Goal: Task Accomplishment & Management: Manage account settings

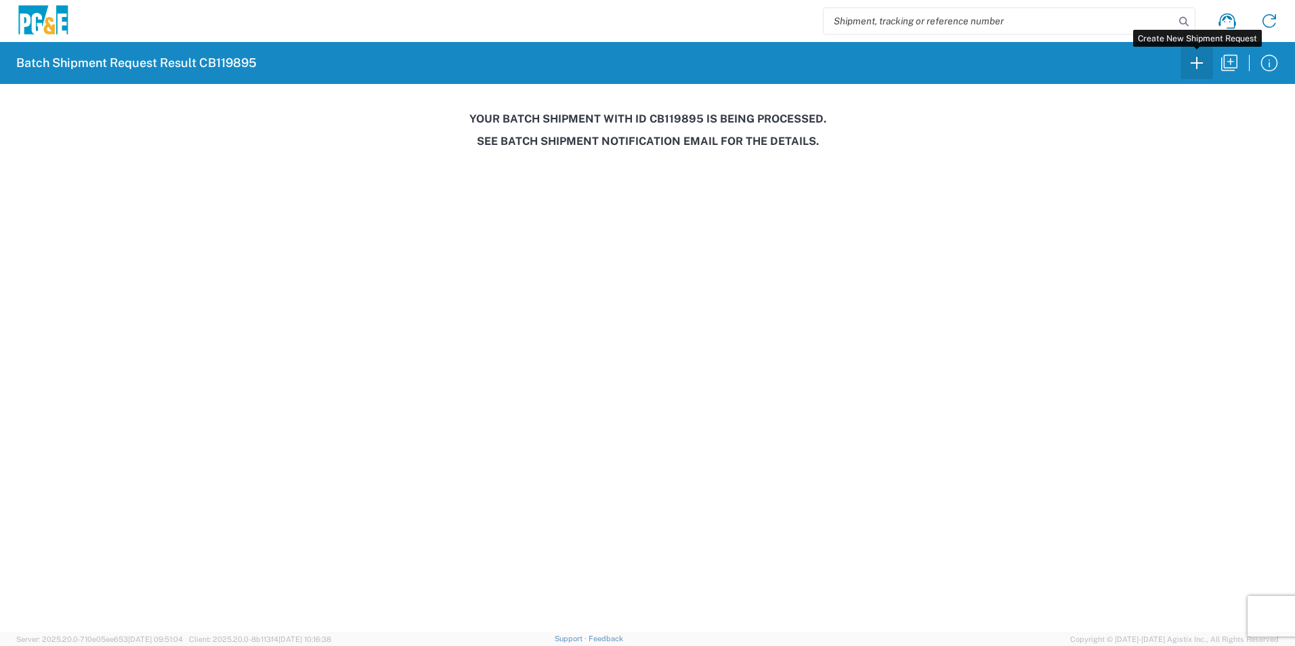
click at [1203, 58] on icon "button" at bounding box center [1197, 63] width 22 height 22
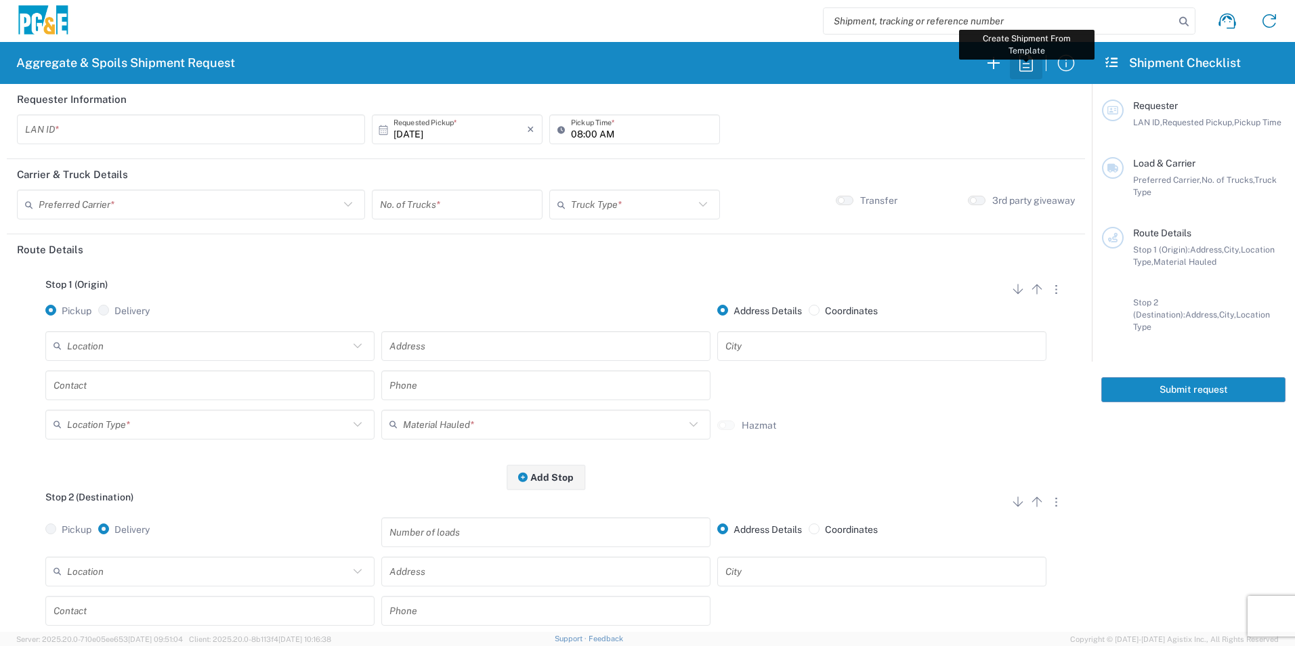
click at [1026, 64] on icon "button" at bounding box center [1027, 62] width 14 height 17
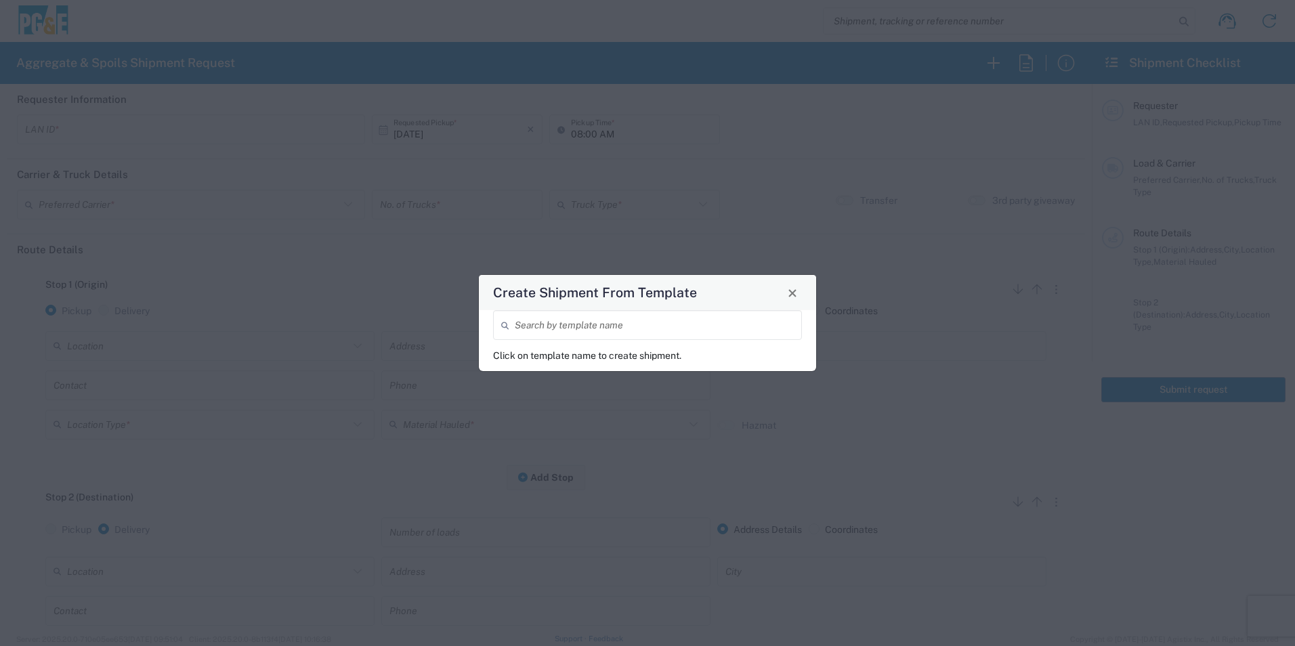
click at [637, 329] on input "search" at bounding box center [654, 326] width 279 height 24
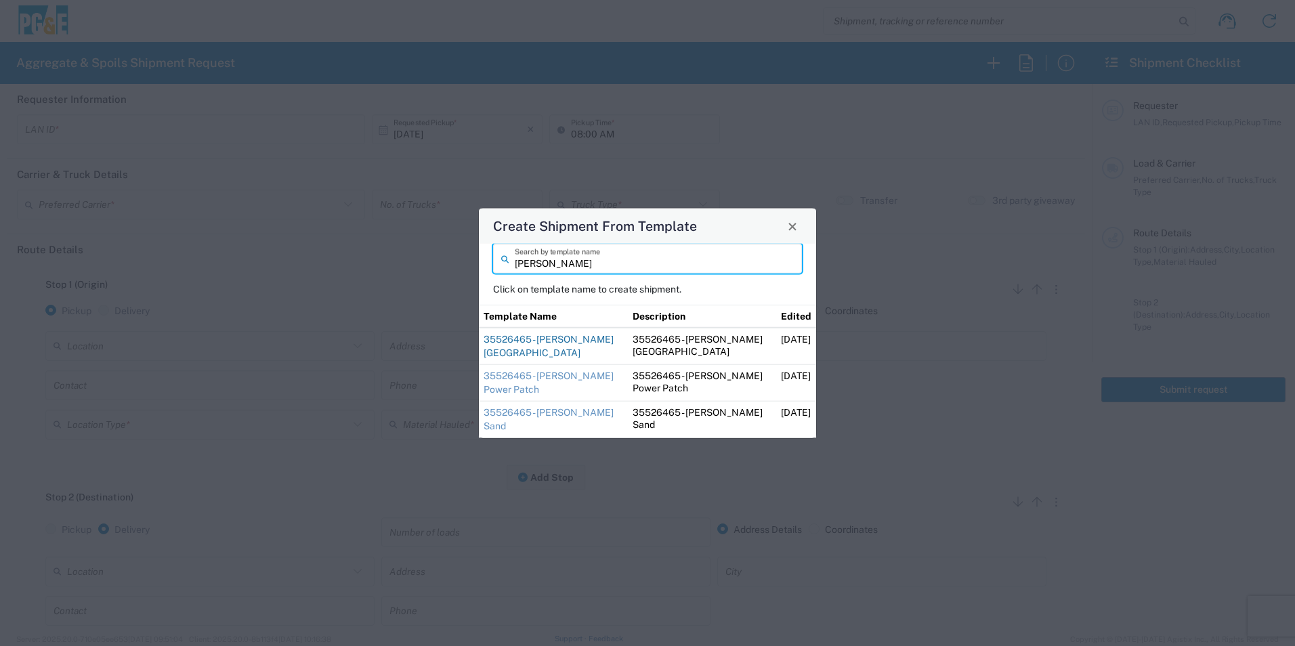
type input "steve"
click at [558, 341] on link "35526465 - Steve Foresthill Import Base Rock" at bounding box center [549, 346] width 130 height 24
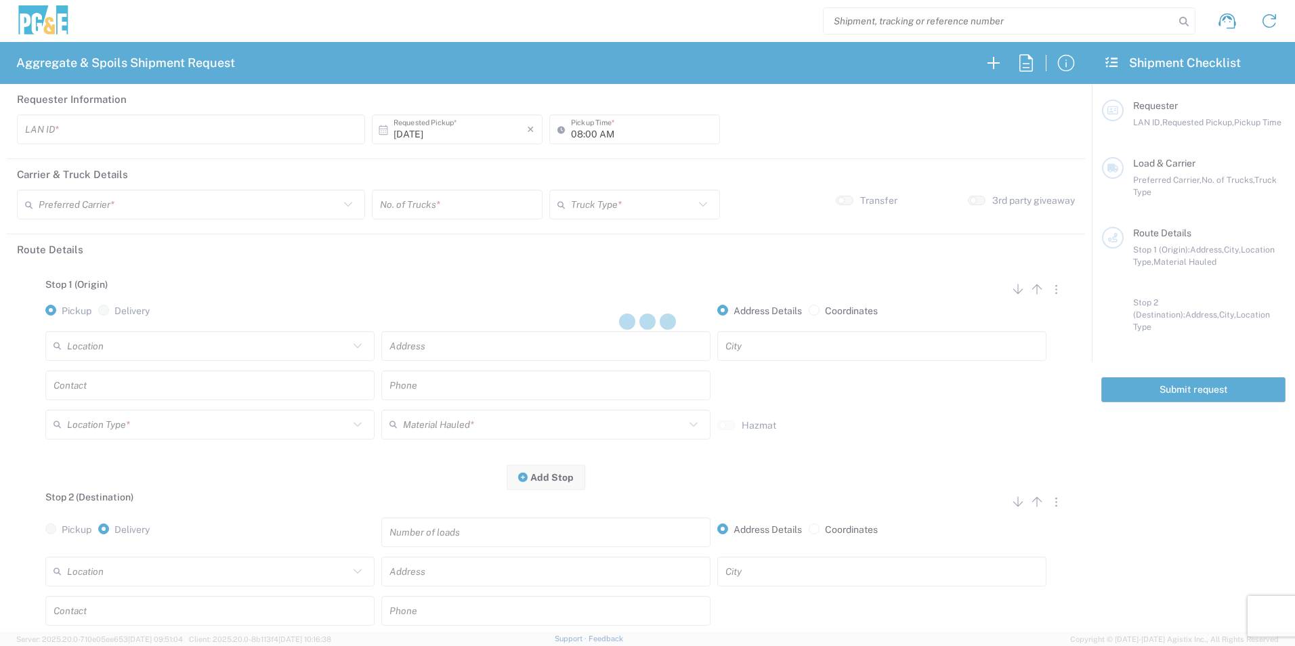
type input "STW8"
type input "06:30 AM"
type input "[PERSON_NAME] & Sons Trucking, Inc"
type input "Super Dump"
type textarea "Please deliver 3 Loads of Base Rock"
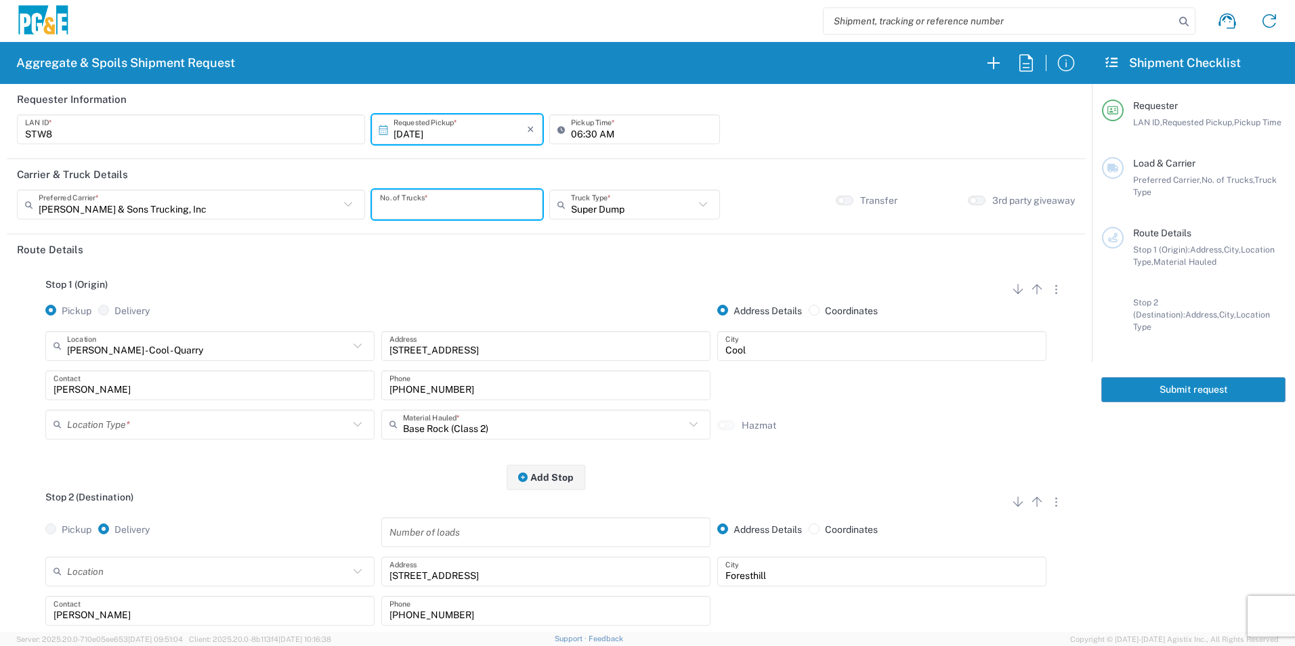
click at [424, 210] on input "number" at bounding box center [457, 205] width 154 height 24
type input "2"
click at [186, 429] on input "text" at bounding box center [208, 425] width 282 height 24
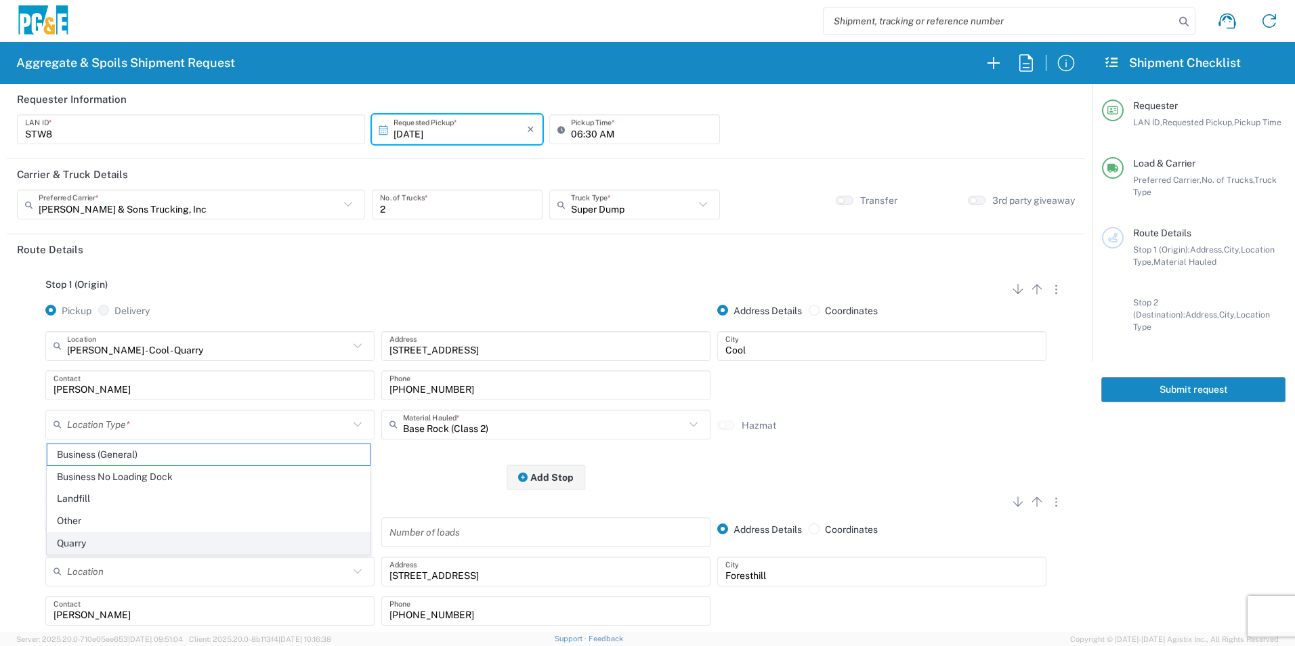
click at [112, 546] on span "Quarry" at bounding box center [208, 543] width 322 height 21
type input "Quarry"
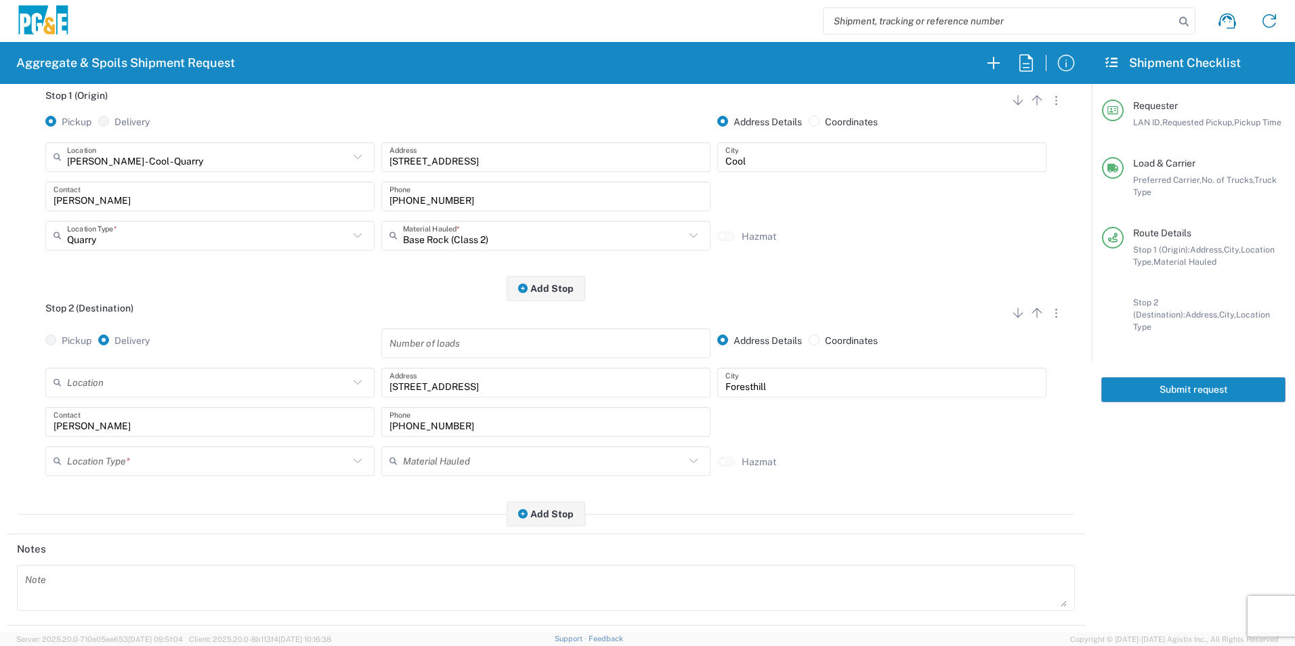
scroll to position [203, 0]
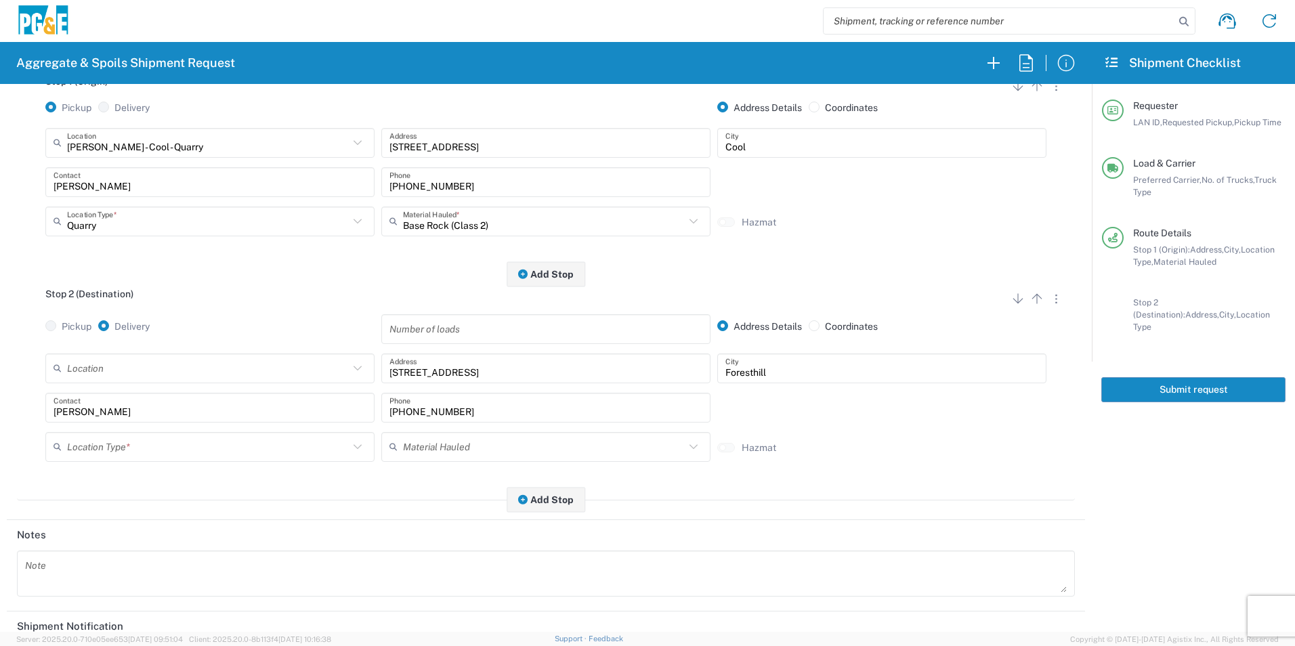
drag, startPoint x: 152, startPoint y: 446, endPoint x: 146, endPoint y: 450, distance: 7.3
click at [152, 446] on input "text" at bounding box center [208, 447] width 282 height 24
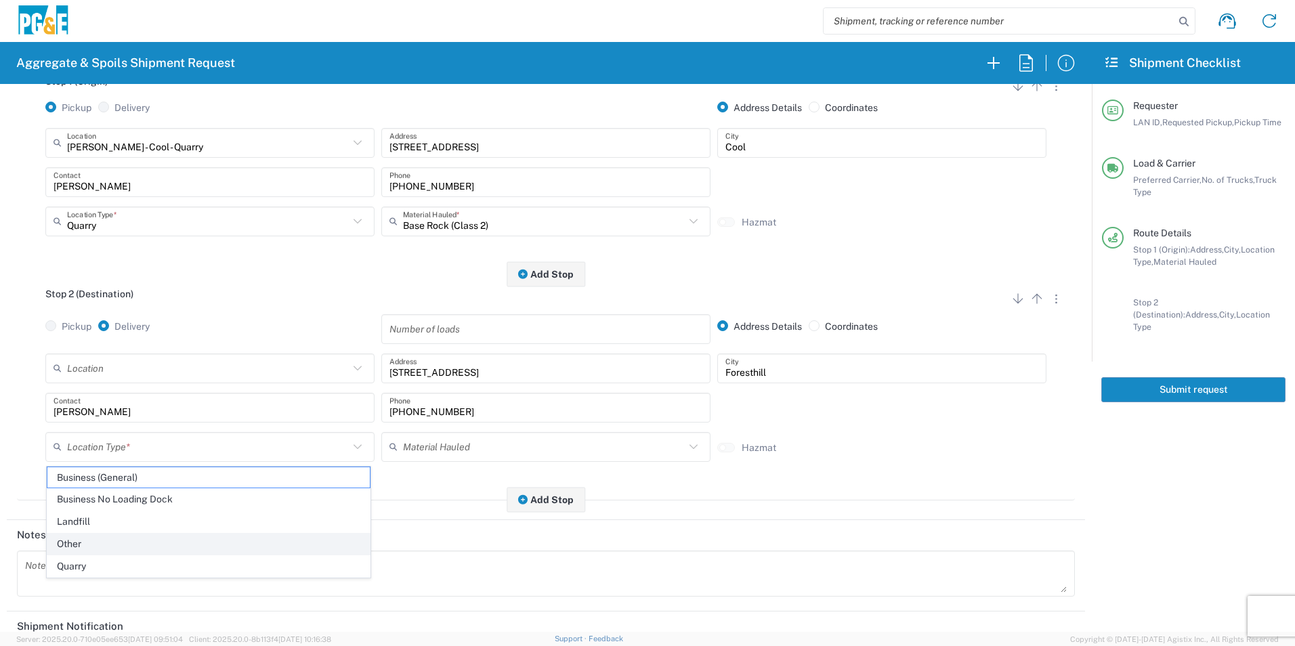
click at [100, 537] on span "Other" at bounding box center [208, 544] width 322 height 21
type input "Other"
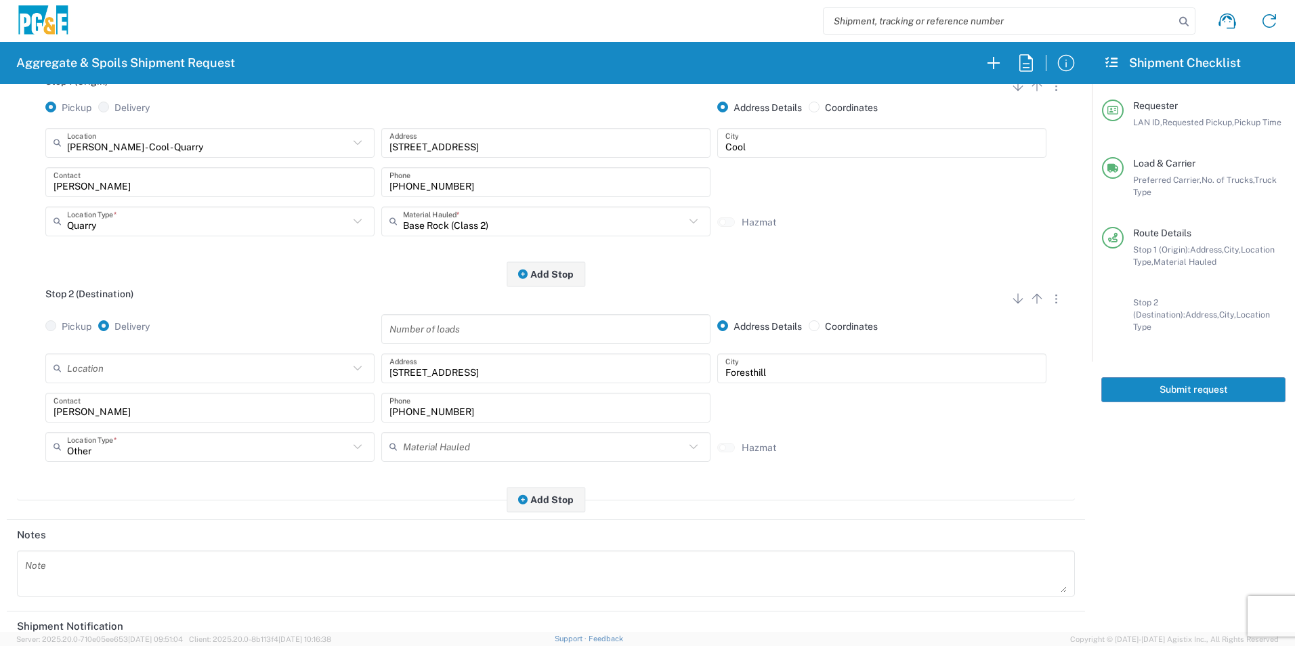
scroll to position [392, 0]
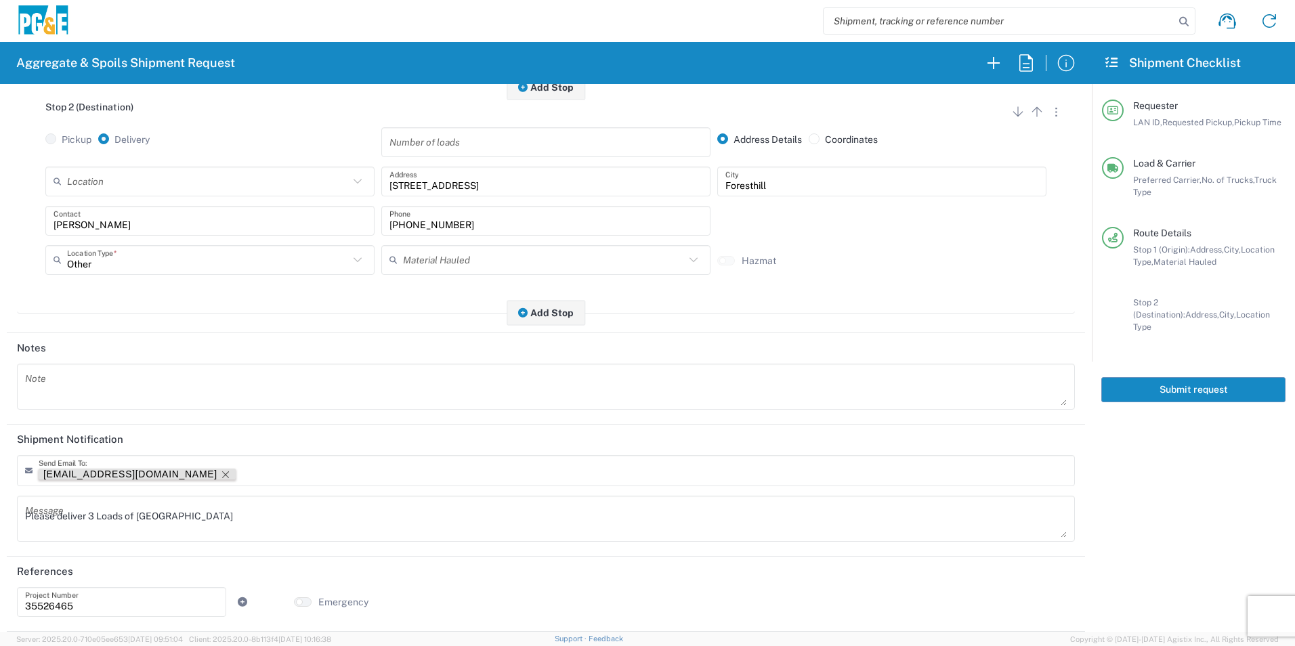
click at [222, 475] on icon "Remove tag" at bounding box center [225, 474] width 7 height 7
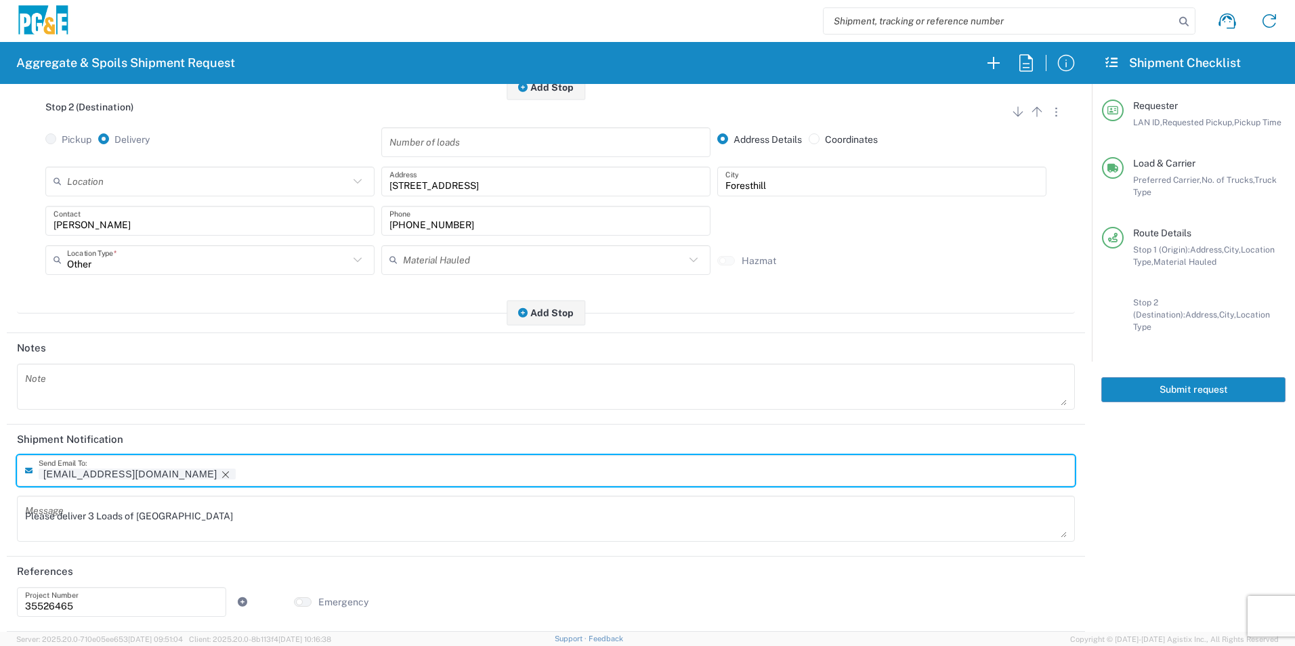
scroll to position [391, 0]
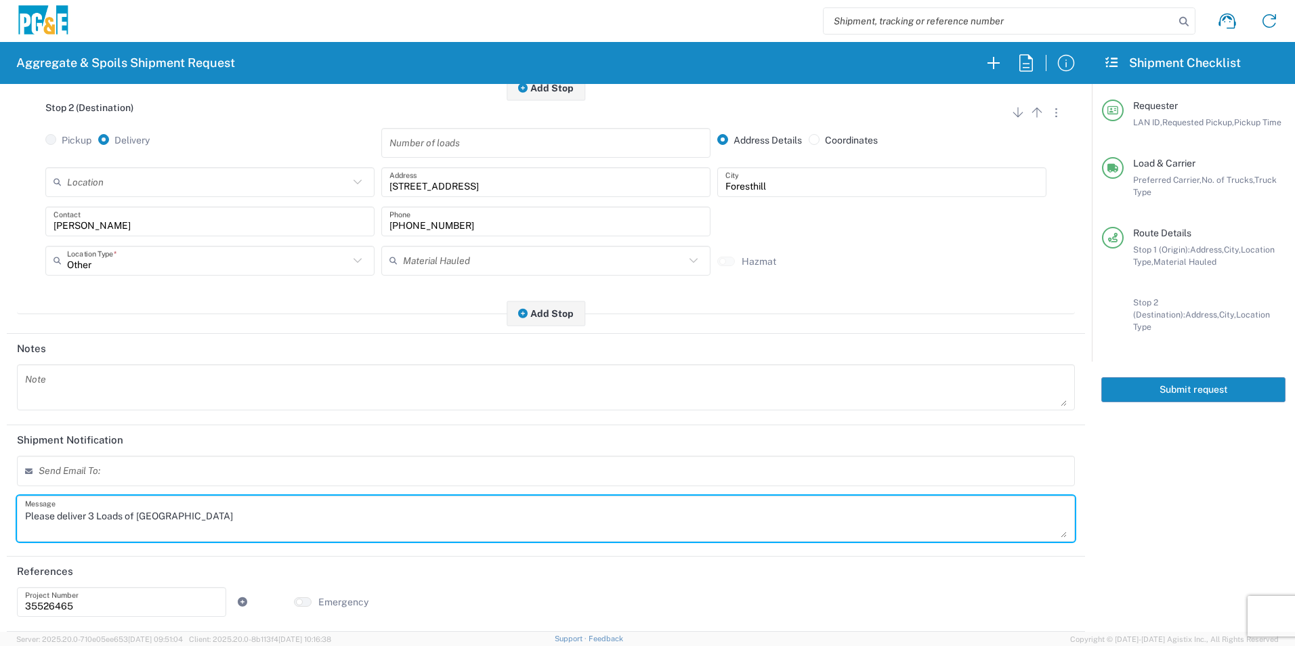
drag, startPoint x: 278, startPoint y: 511, endPoint x: 0, endPoint y: 526, distance: 278.1
click at [0, 526] on html "Aggregate & Spoils Shipment Request Requester Information STW8 LAN ID * 10/02/2…" at bounding box center [647, 323] width 1295 height 646
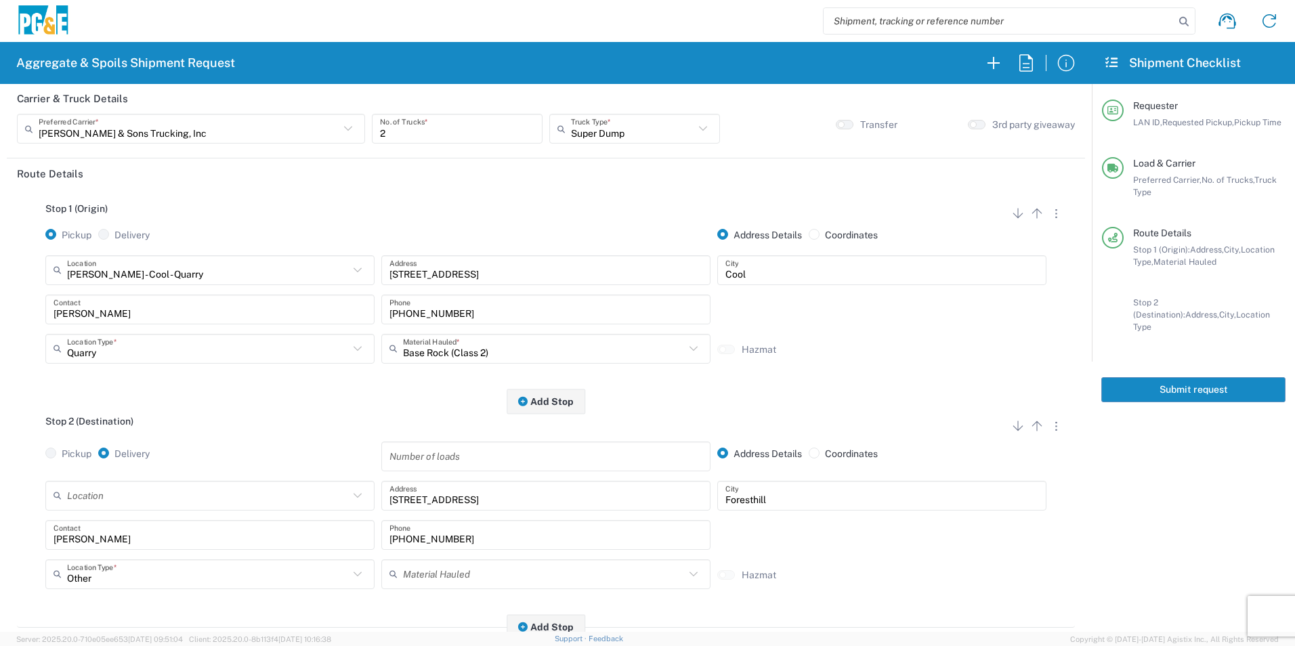
scroll to position [0, 0]
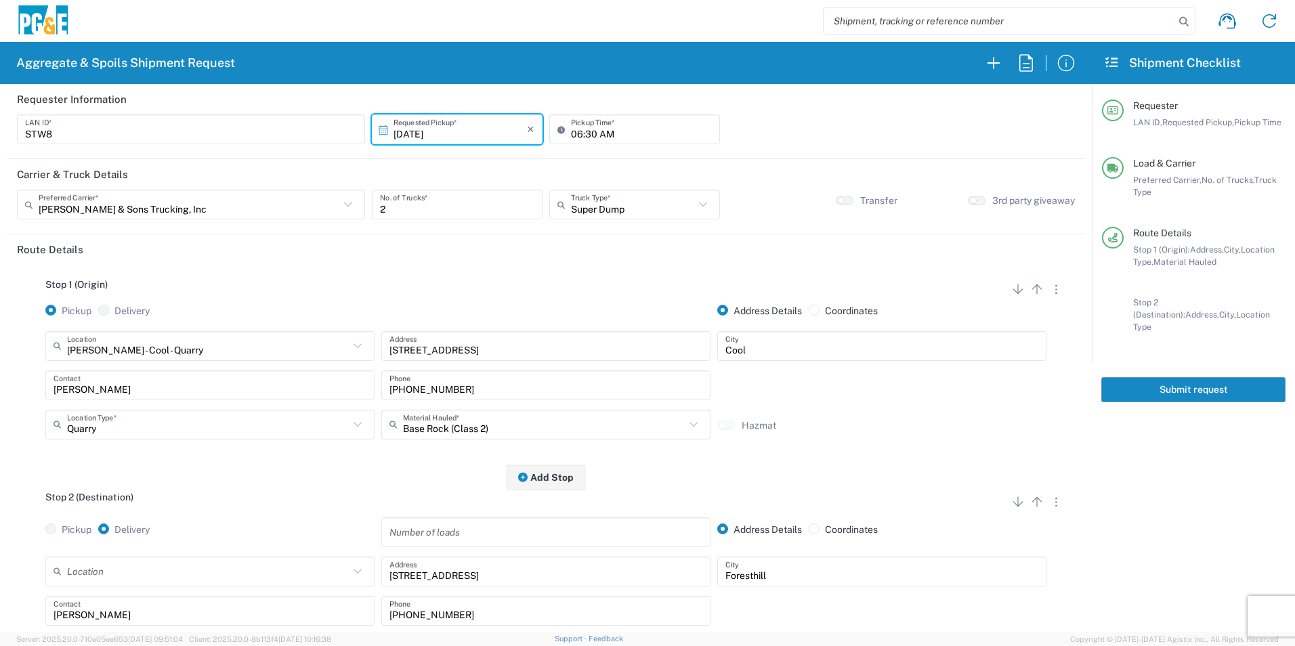
click at [1200, 377] on button "Submit request" at bounding box center [1194, 389] width 184 height 25
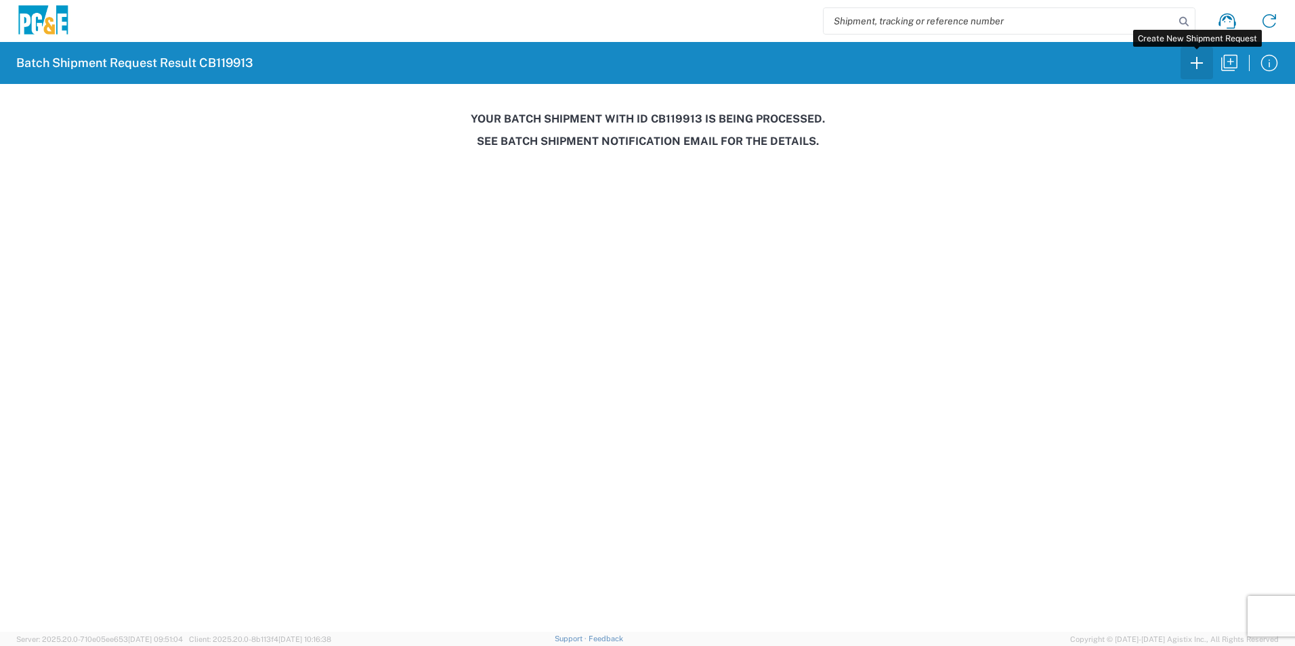
click at [1196, 56] on icon "button" at bounding box center [1197, 63] width 22 height 22
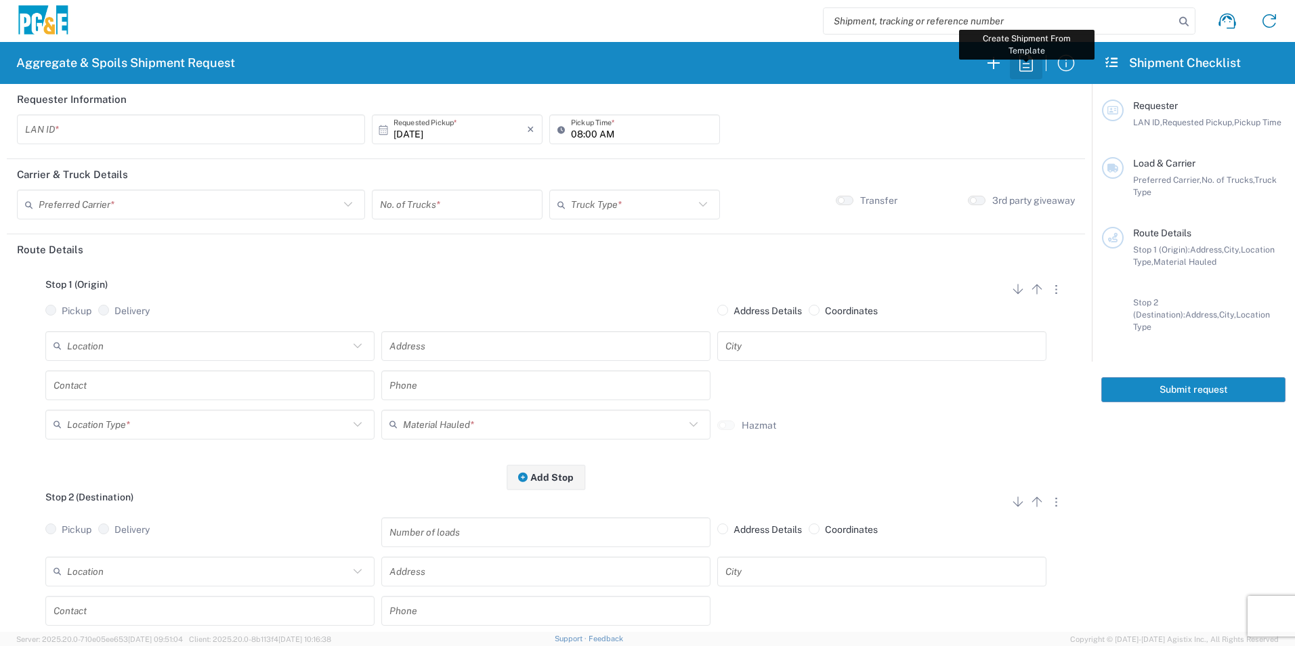
click at [1029, 58] on icon "button" at bounding box center [1027, 62] width 14 height 17
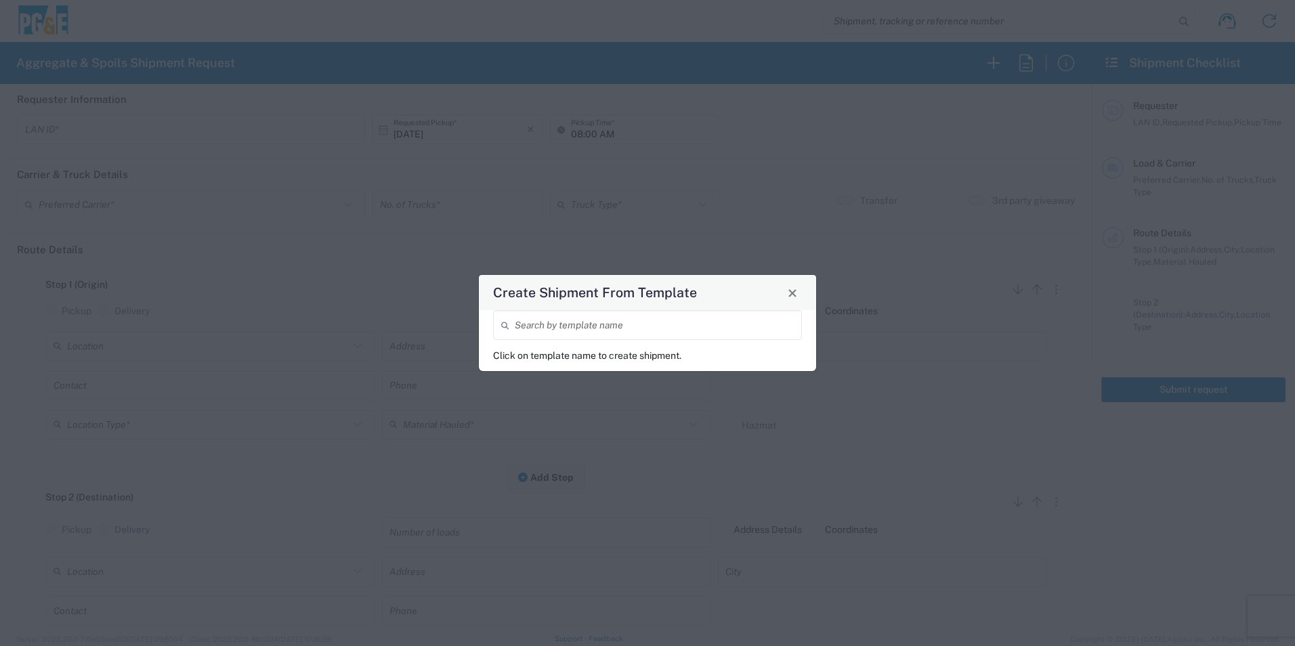
click at [738, 318] on input "search" at bounding box center [654, 326] width 279 height 24
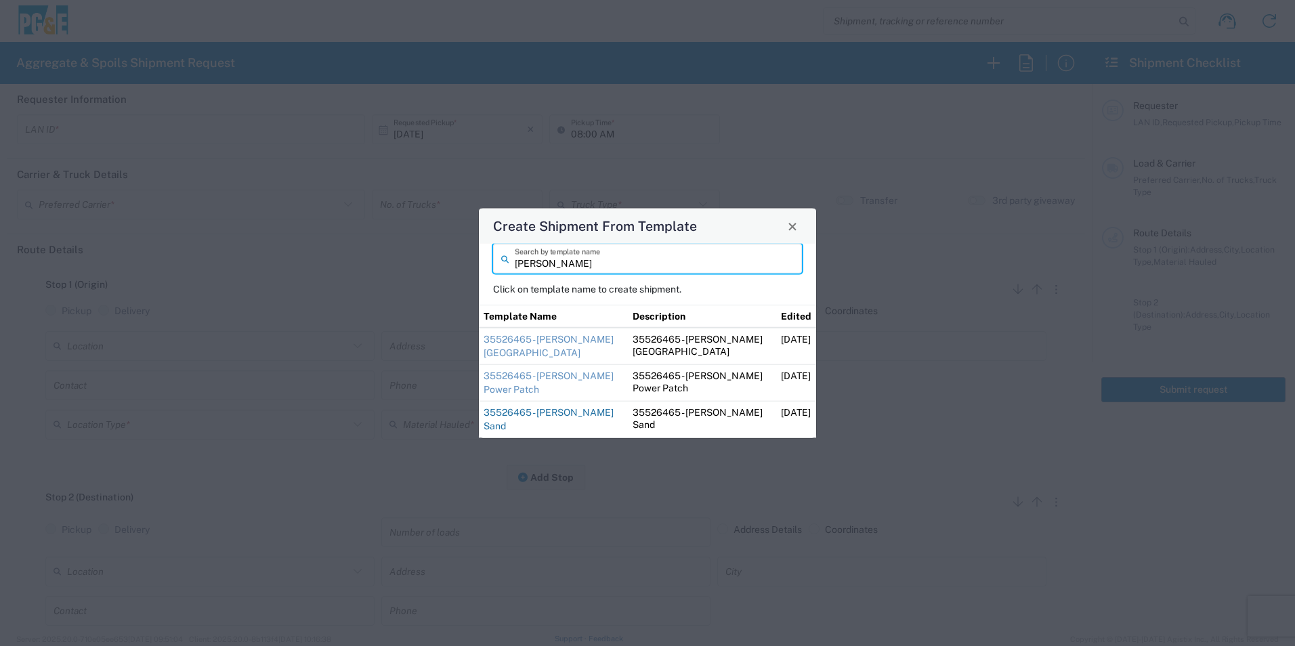
type input "steve"
click at [517, 414] on link "35526465 - Steve Foresthill Sand" at bounding box center [549, 419] width 130 height 24
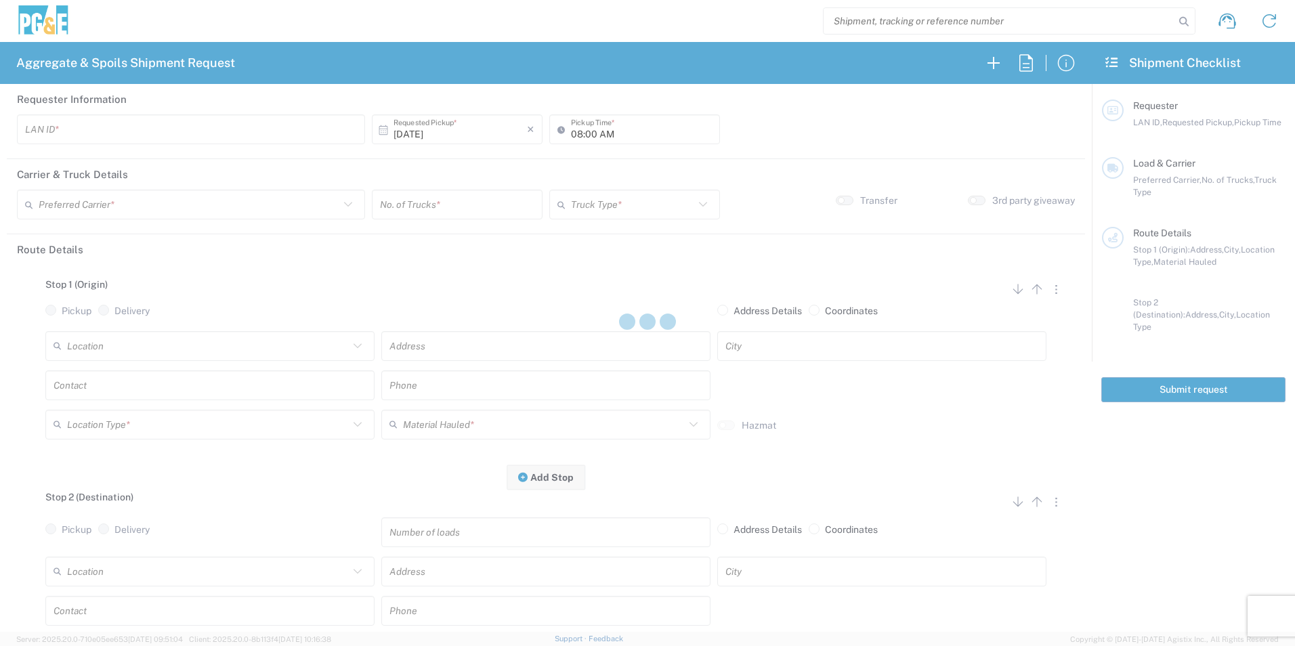
type input "STW8"
type input "06:00 AM"
type input "[PERSON_NAME] & Sons Trucking, Inc"
type input "Super Dump"
type textarea "Please deliver 1 Load of Sand. Steve will direct from there."
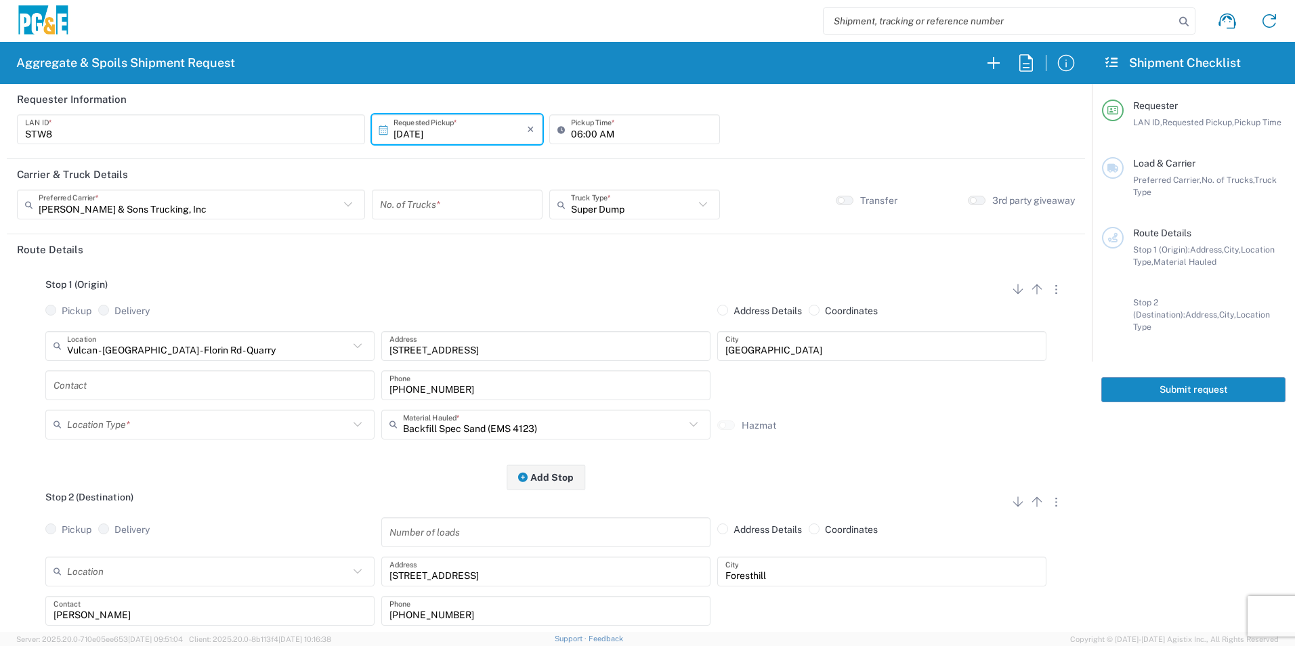
click at [474, 204] on input "number" at bounding box center [457, 205] width 154 height 24
type input "2"
click at [133, 387] on input "text" at bounding box center [210, 385] width 313 height 24
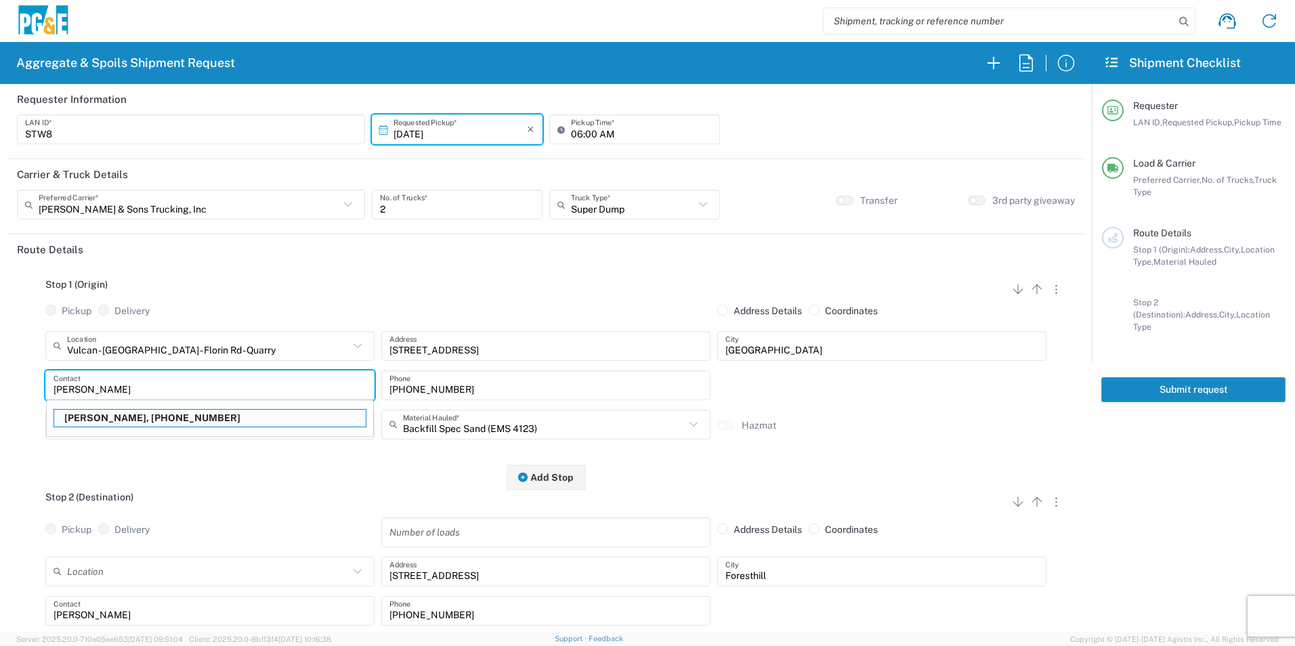
type input "Steve"
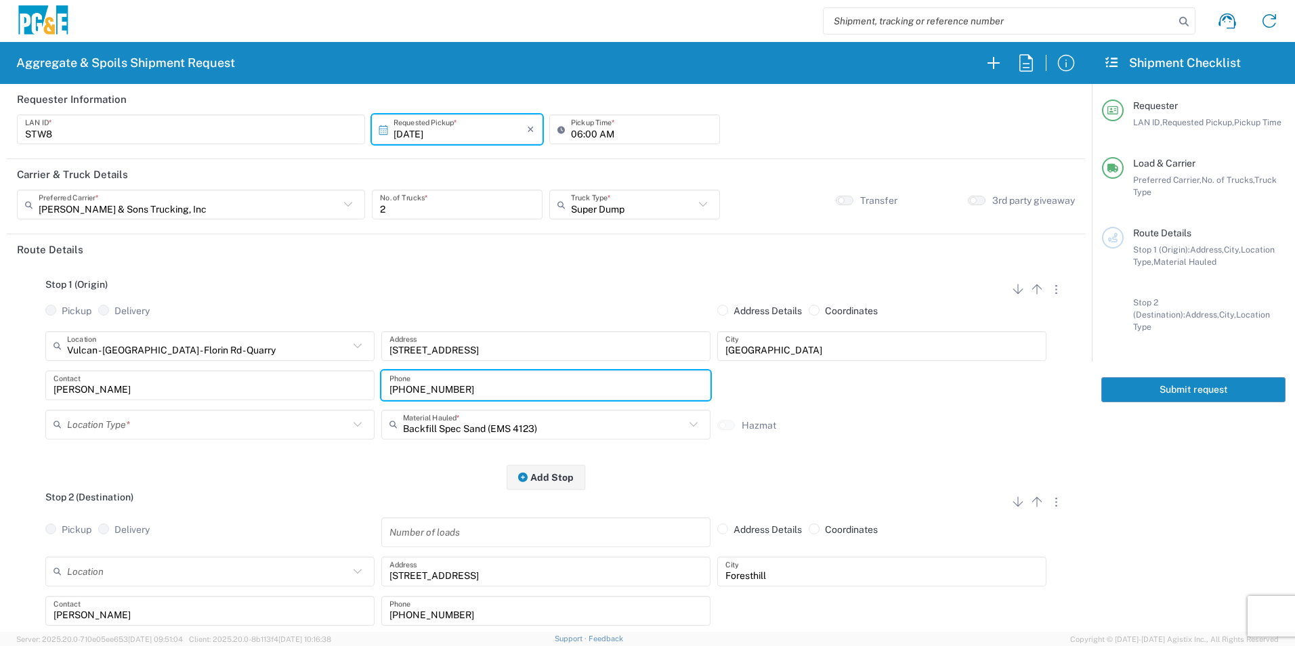
click at [134, 420] on input "text" at bounding box center [208, 425] width 282 height 24
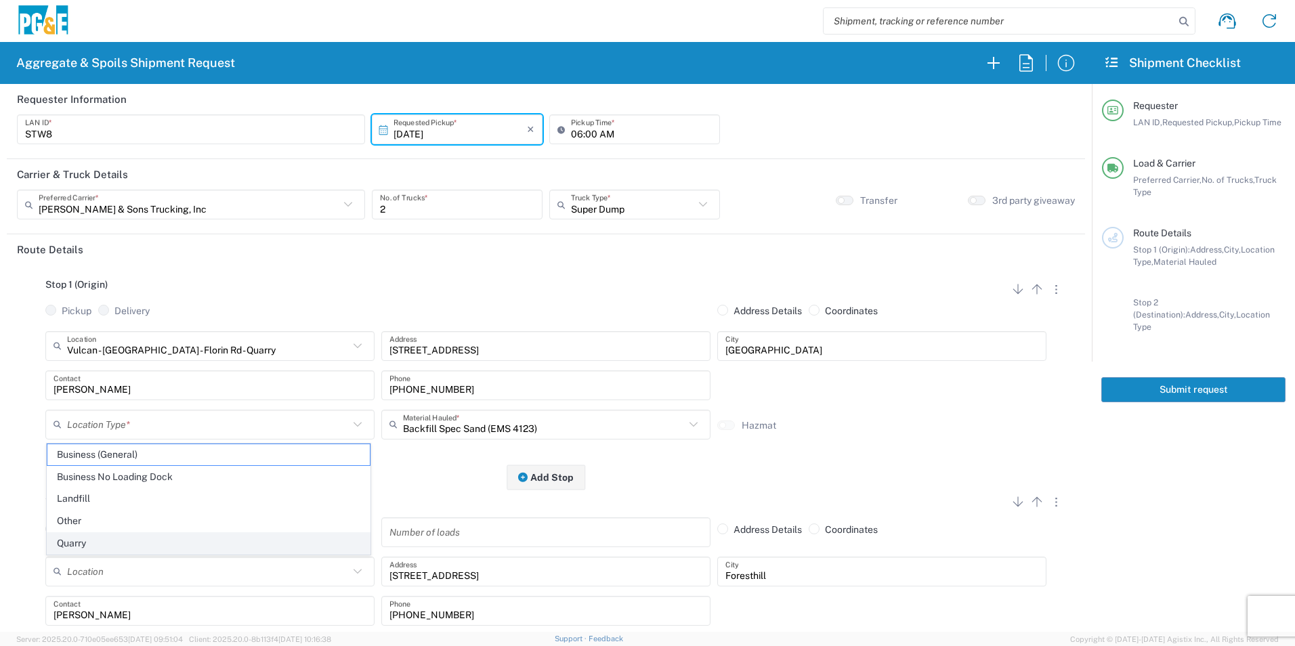
click at [100, 536] on span "Quarry" at bounding box center [208, 543] width 322 height 21
type input "Quarry"
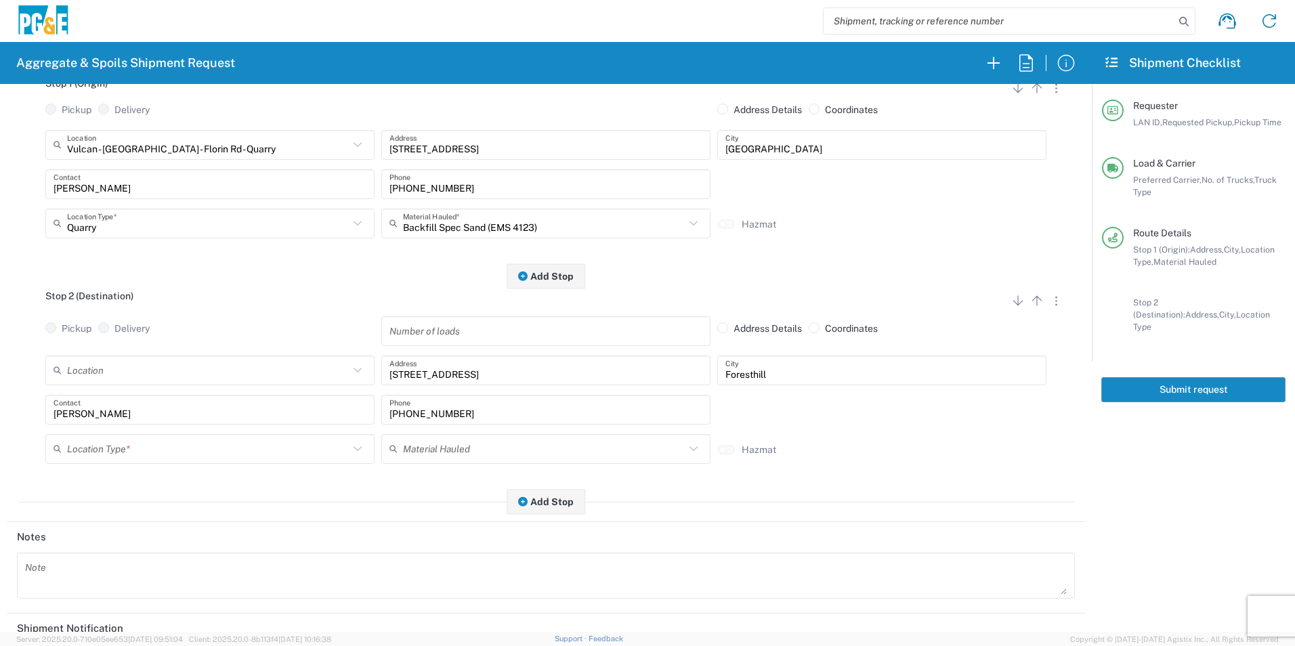
scroll to position [203, 0]
click at [134, 450] on input "text" at bounding box center [208, 447] width 282 height 24
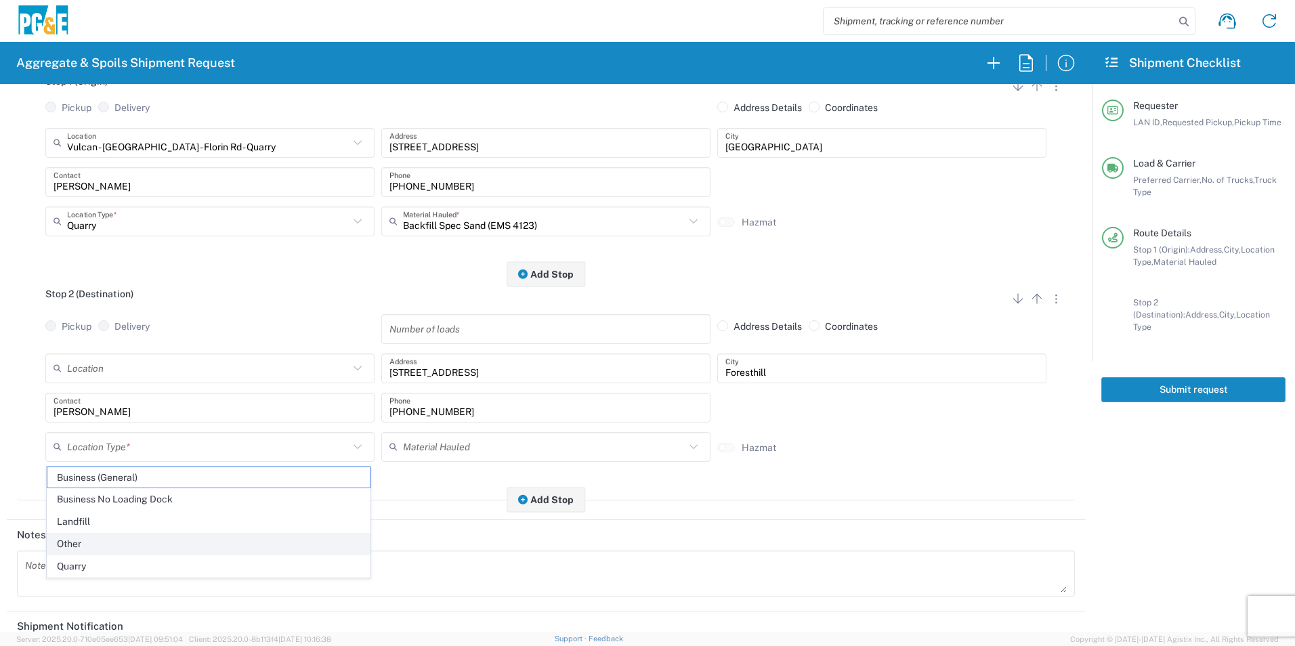
click at [117, 538] on span "Other" at bounding box center [208, 544] width 322 height 21
type input "Other"
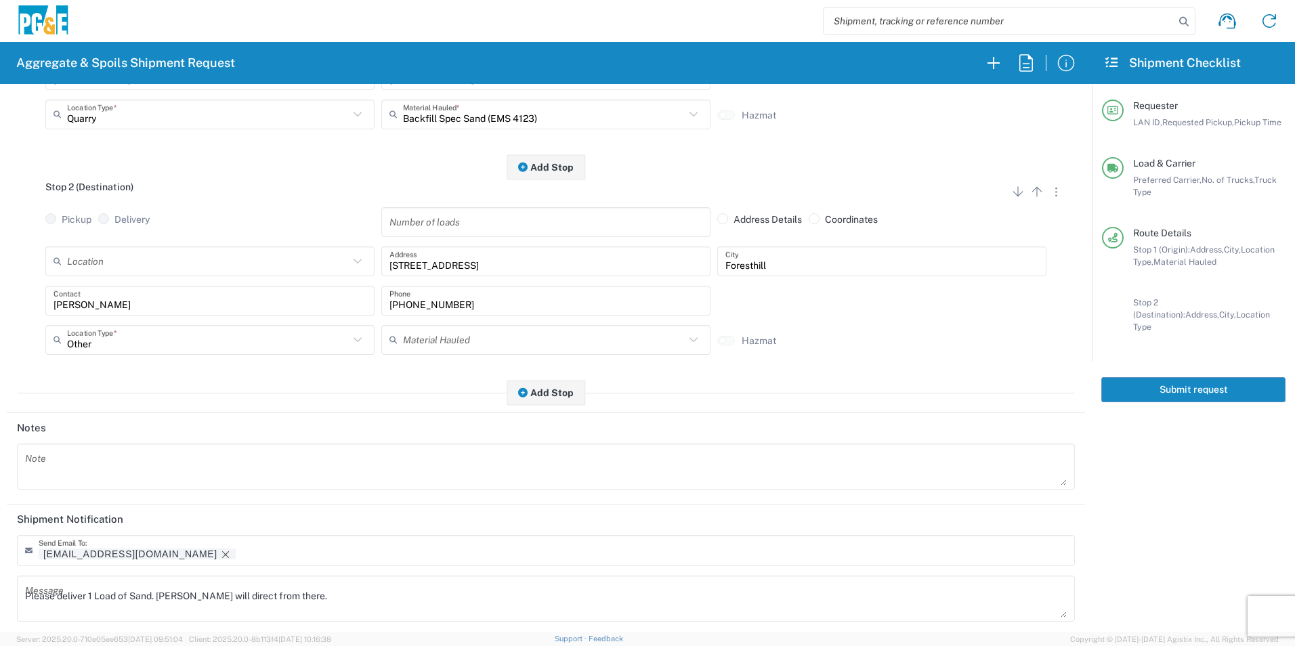
scroll to position [392, 0]
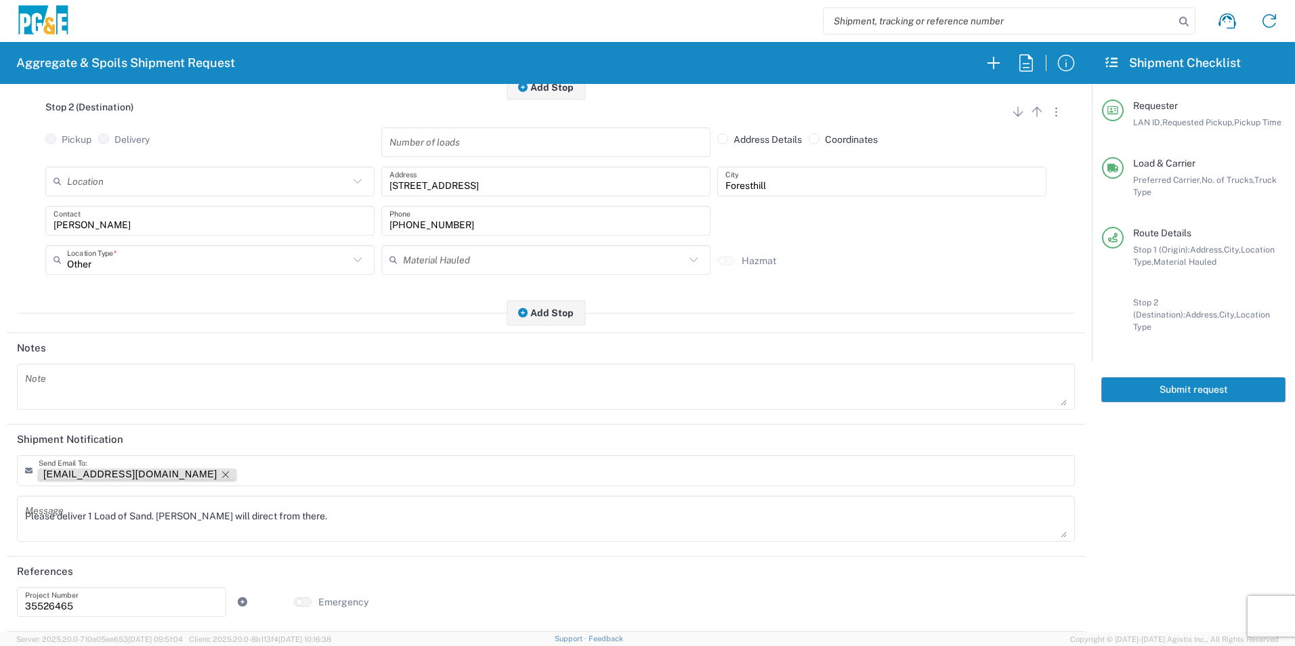
click at [222, 473] on icon "Remove tag" at bounding box center [225, 474] width 7 height 7
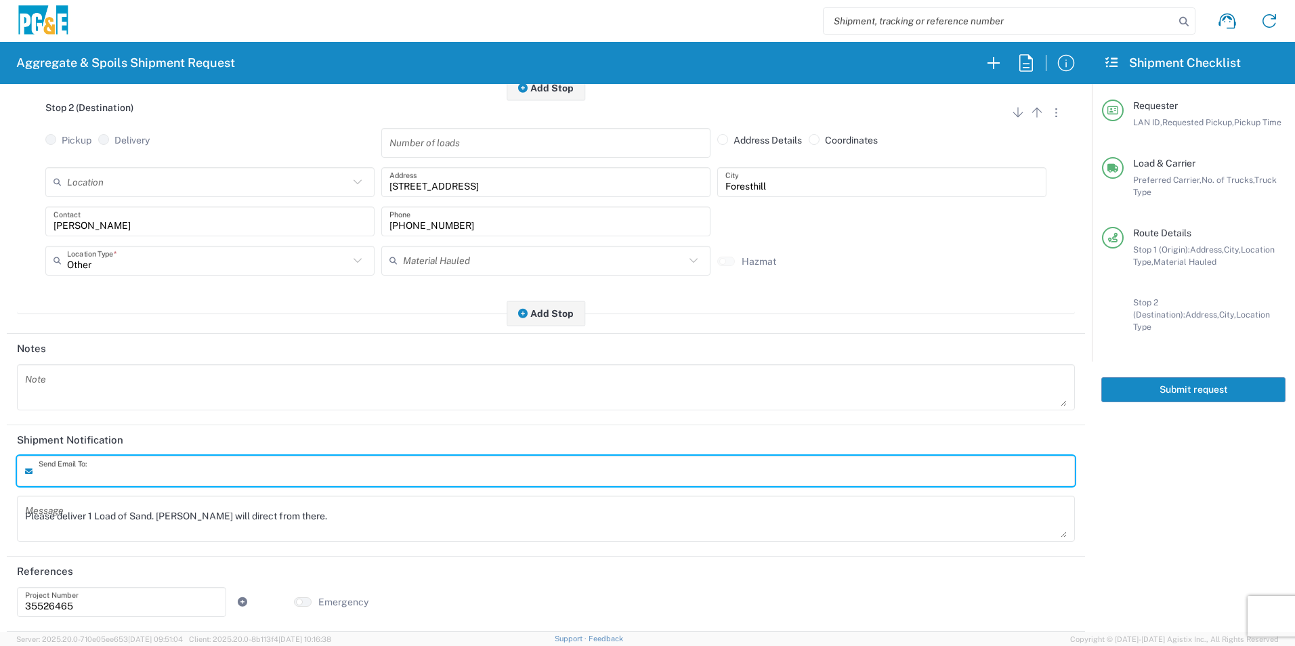
scroll to position [391, 0]
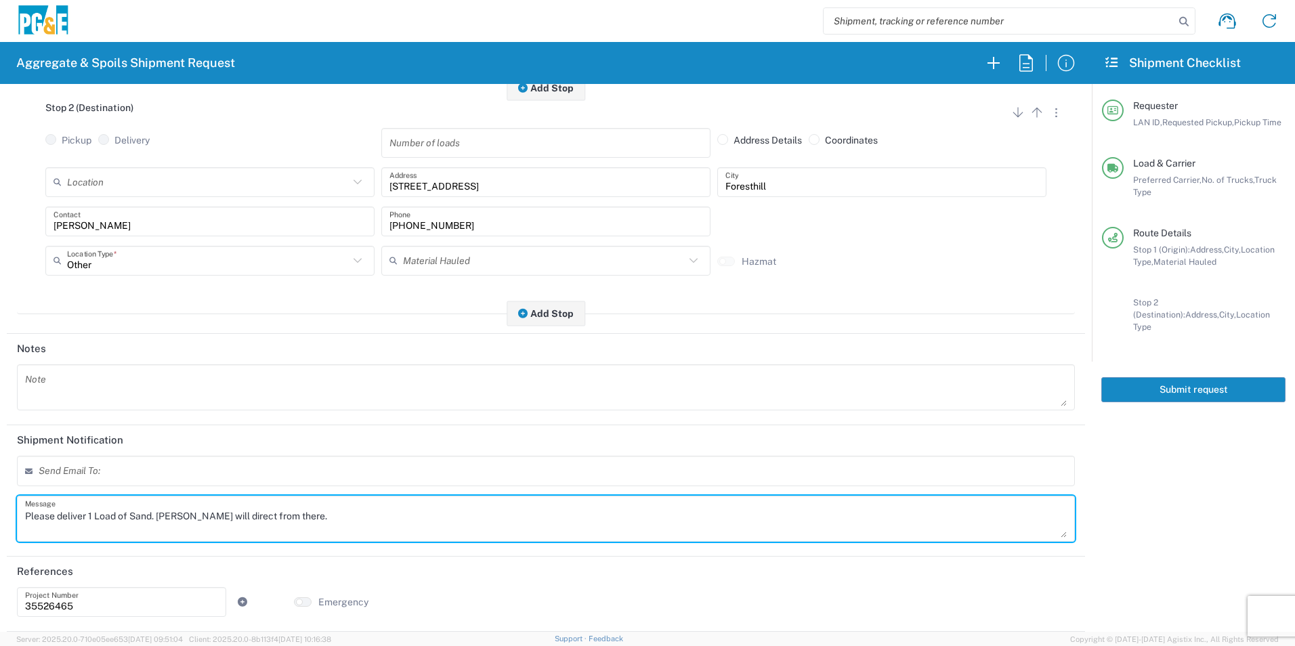
drag, startPoint x: 335, startPoint y: 516, endPoint x: 0, endPoint y: 516, distance: 334.7
click at [0, 516] on html "Aggregate & Spoils Shipment Request Requester Information STW8 LAN ID * 10/02/2…" at bounding box center [647, 323] width 1295 height 646
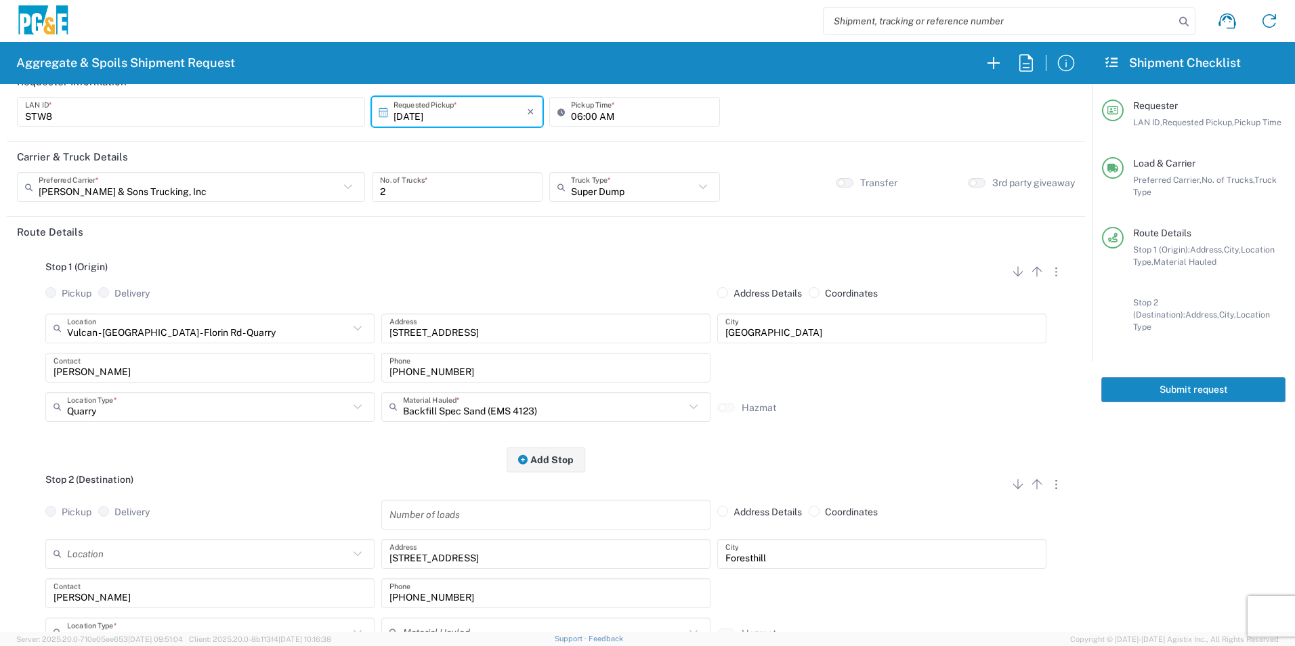
scroll to position [0, 0]
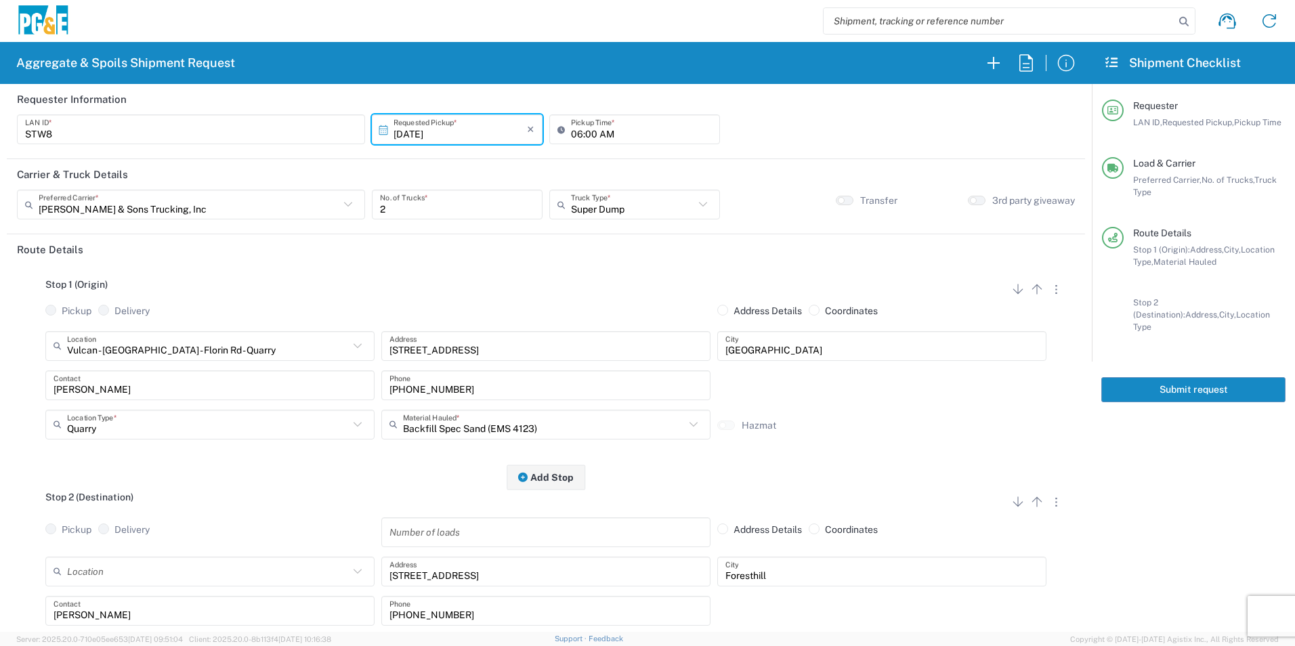
click at [1181, 377] on button "Submit request" at bounding box center [1194, 389] width 184 height 25
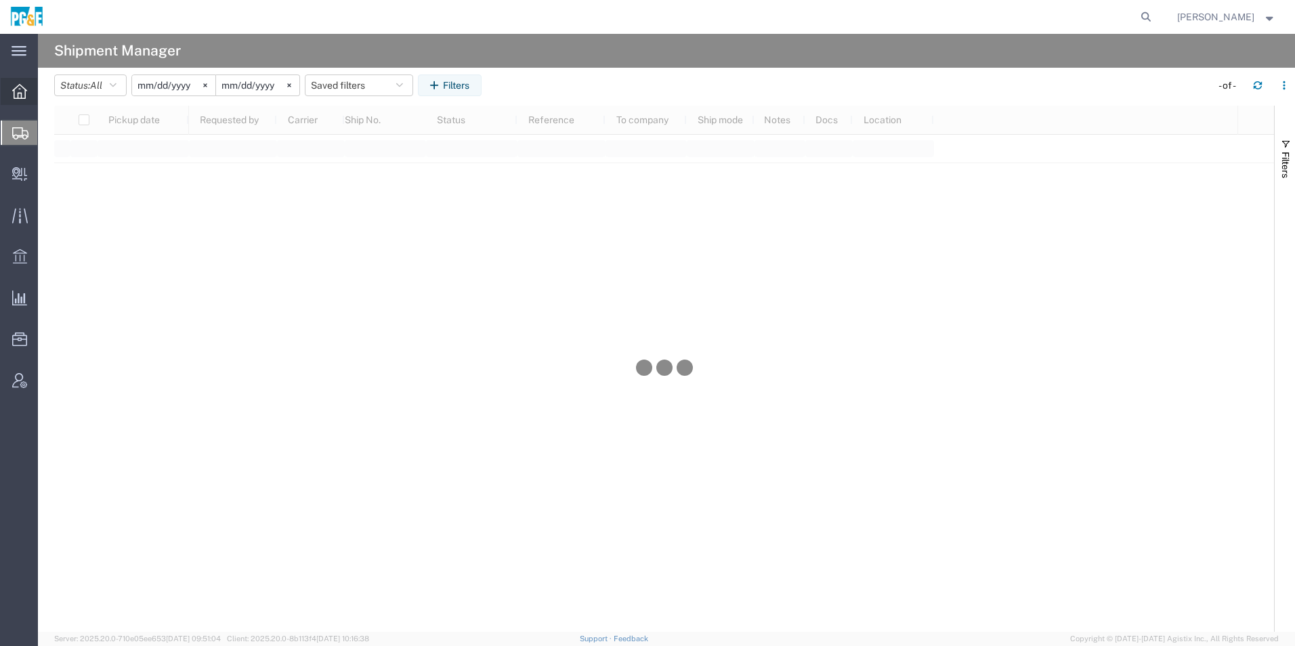
click at [18, 93] on icon at bounding box center [19, 91] width 15 height 15
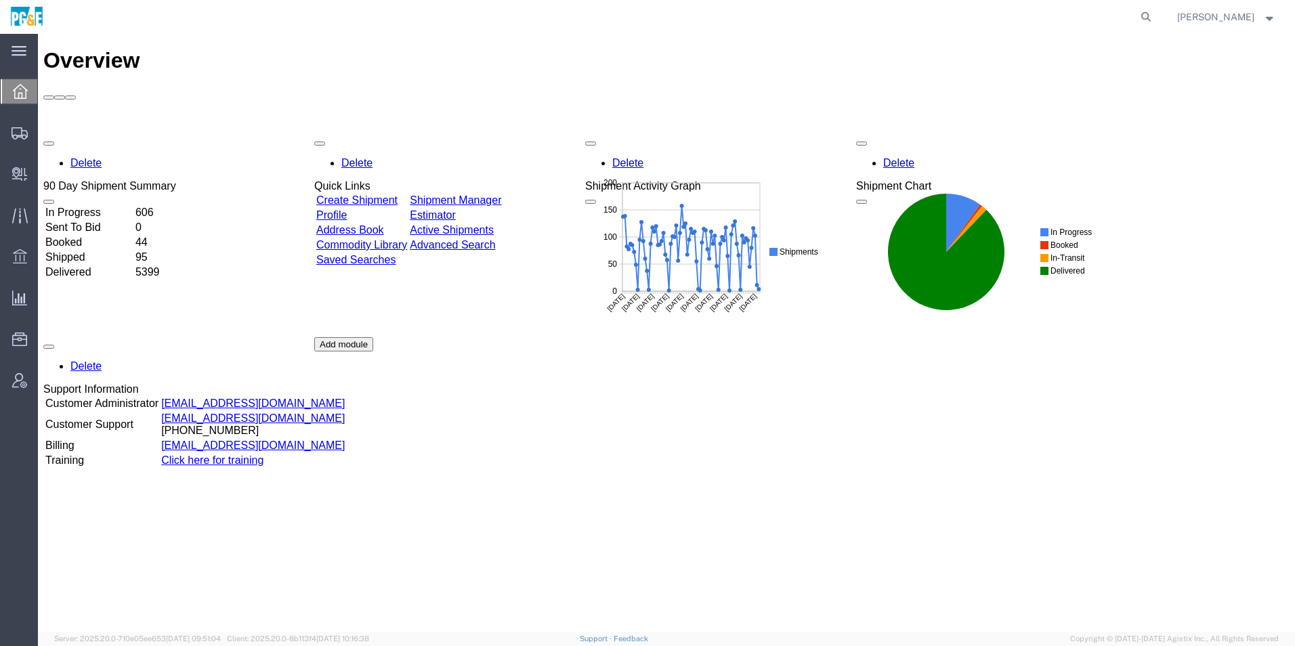
click at [500, 194] on link "Shipment Manager" at bounding box center [455, 200] width 91 height 12
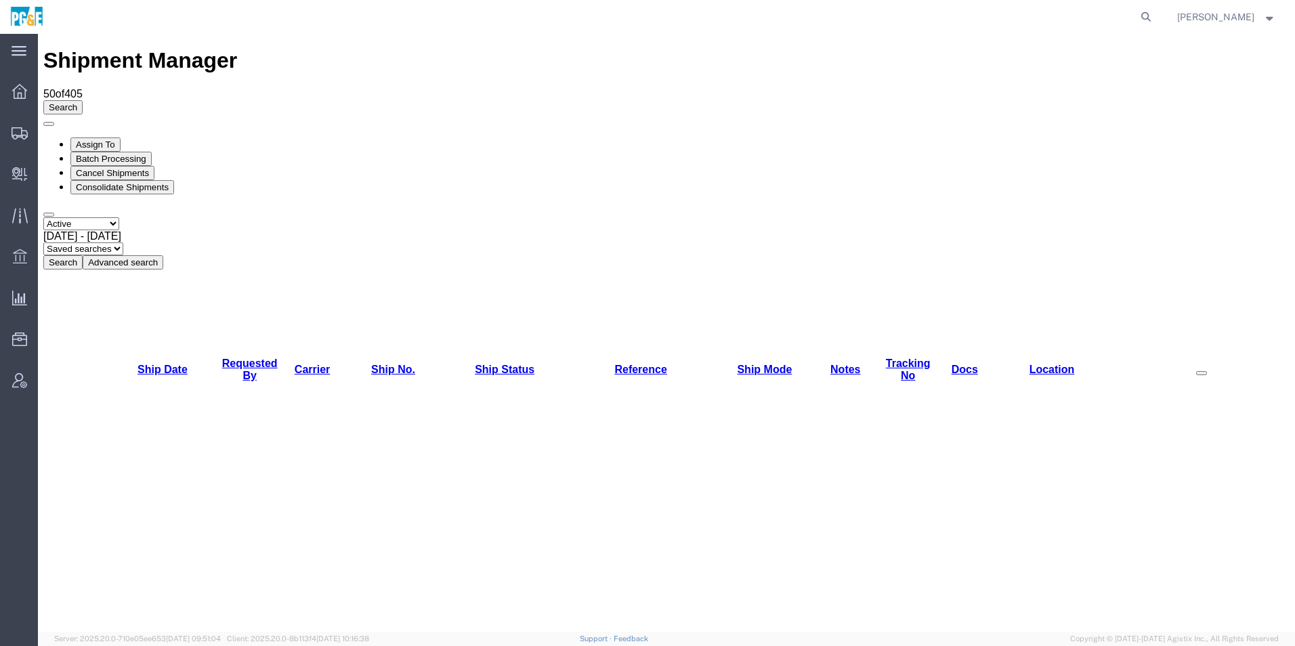
drag, startPoint x: 54, startPoint y: 155, endPoint x: 52, endPoint y: 165, distance: 10.4
checkbox input "true"
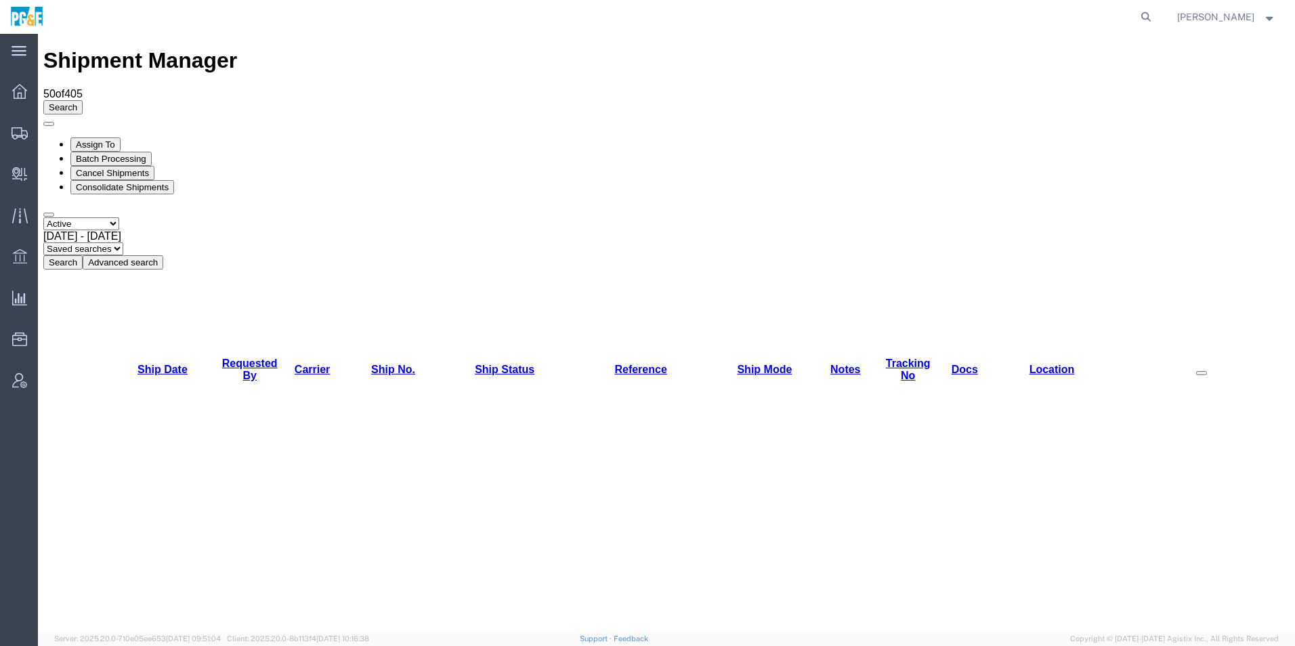
click at [154, 166] on button "Cancel Shipments" at bounding box center [112, 173] width 84 height 14
